Goal: Task Accomplishment & Management: Use online tool/utility

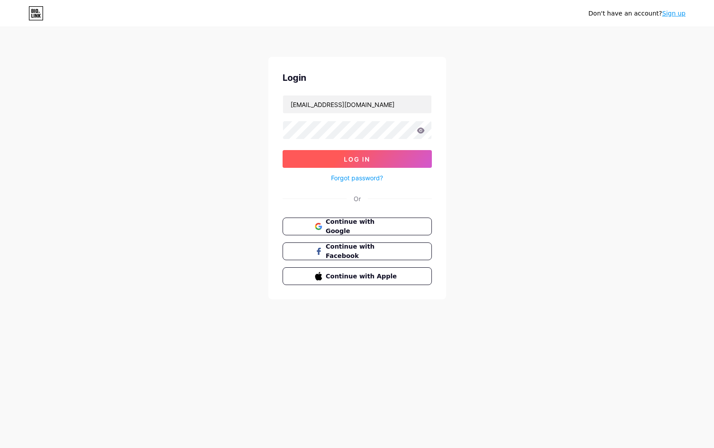
click at [353, 161] on span "Log In" at bounding box center [357, 159] width 26 height 8
click at [373, 161] on button "Log In" at bounding box center [356, 159] width 149 height 18
click at [351, 157] on span "Log In" at bounding box center [357, 159] width 26 height 8
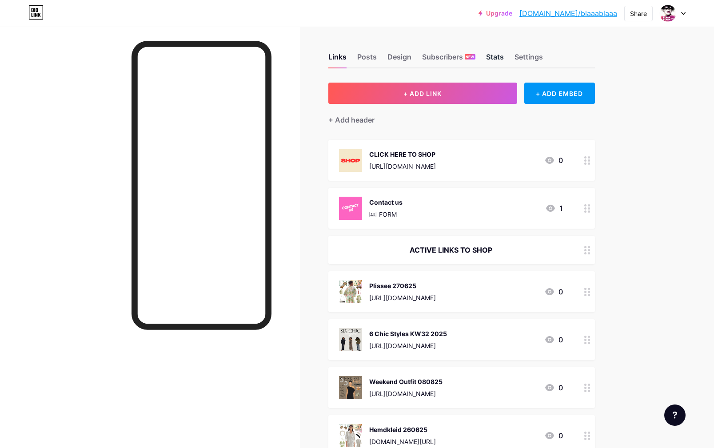
click at [495, 57] on div "Stats" at bounding box center [495, 60] width 18 height 16
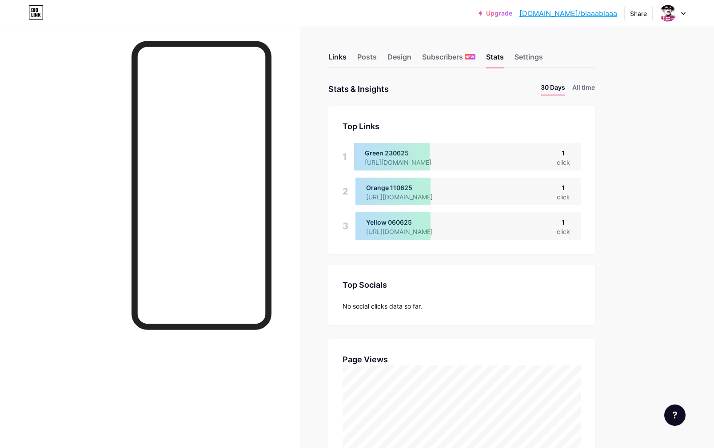
click at [334, 56] on div "Links" at bounding box center [337, 60] width 18 height 16
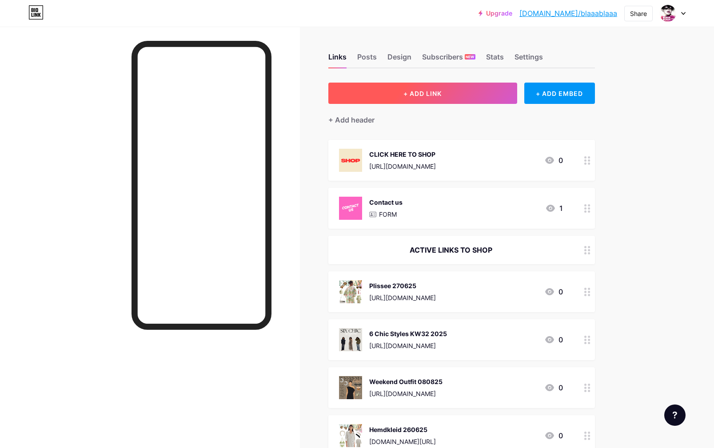
click at [405, 88] on button "+ ADD LINK" at bounding box center [422, 93] width 189 height 21
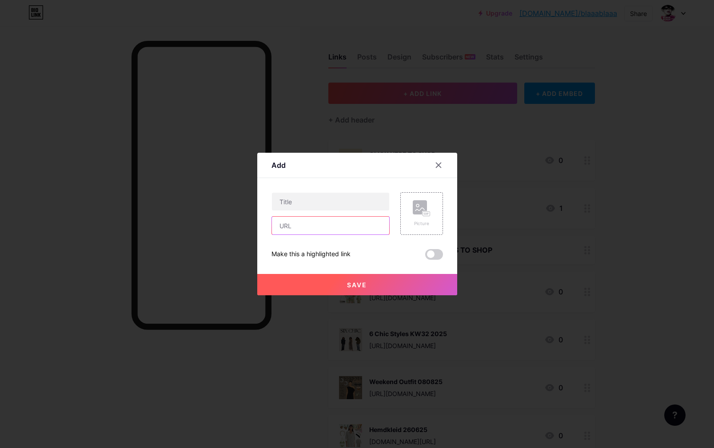
click at [291, 227] on input "text" at bounding box center [330, 226] width 117 height 18
click at [284, 228] on input "text" at bounding box center [330, 226] width 117 height 18
paste input "[URL][DOMAIN_NAME]"
type input "[URL][DOMAIN_NAME]"
click at [283, 201] on input "text" at bounding box center [330, 202] width 117 height 18
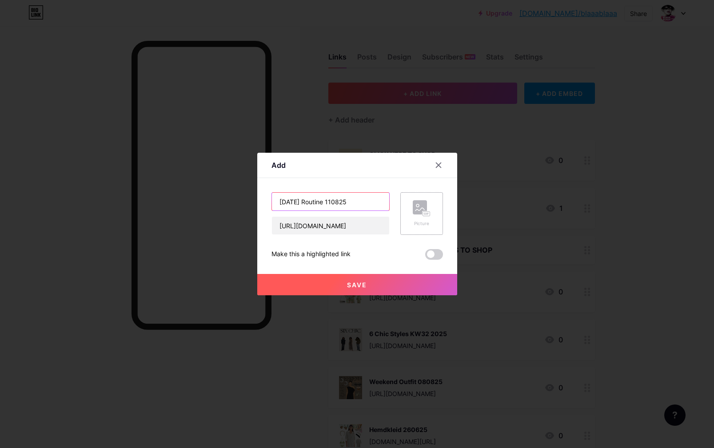
type input "[DATE] Routine 110825"
click at [408, 207] on div "Picture" at bounding box center [421, 213] width 43 height 43
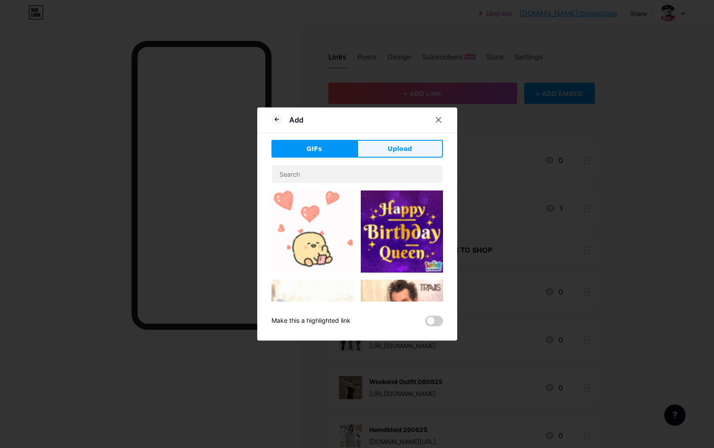
click at [413, 146] on button "Upload" at bounding box center [400, 149] width 86 height 18
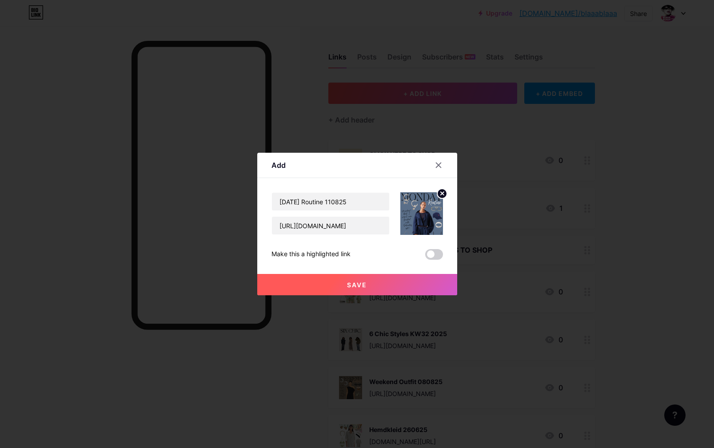
click at [366, 284] on span "Save" at bounding box center [357, 285] width 20 height 8
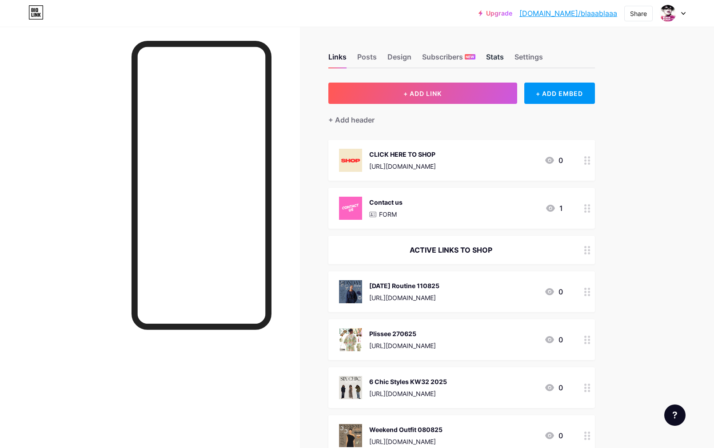
click at [494, 59] on div "Stats" at bounding box center [495, 60] width 18 height 16
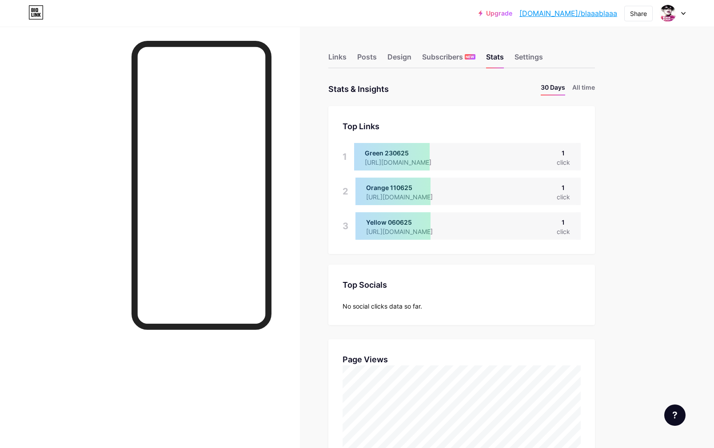
drag, startPoint x: 332, startPoint y: 55, endPoint x: 246, endPoint y: 5, distance: 99.5
click at [332, 55] on div "Links" at bounding box center [337, 60] width 18 height 16
